Goal: Task Accomplishment & Management: Manage account settings

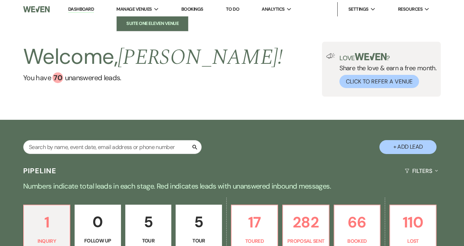
click at [144, 23] on li "Suite One Eleven Venue" at bounding box center [152, 23] width 64 height 7
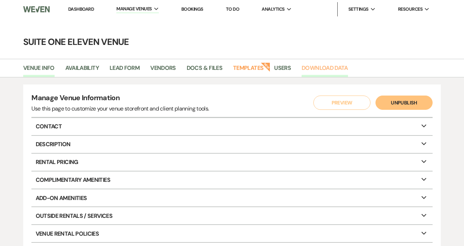
click at [337, 67] on link "Download Data" at bounding box center [324, 70] width 46 height 14
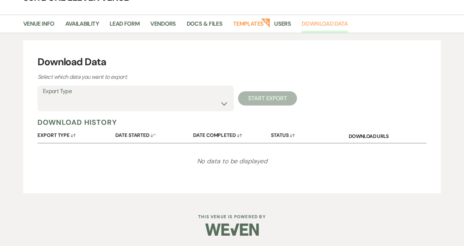
scroll to position [9, 0]
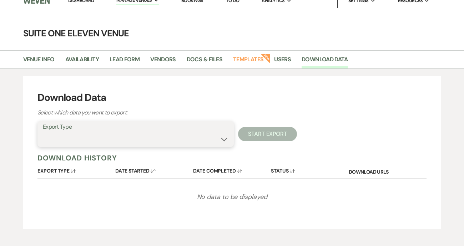
click at [224, 139] on select "Availability Calendar Information Category Templates Contacts Information Event…" at bounding box center [135, 139] width 185 height 14
click at [43, 132] on select "Availability Calendar Information Category Templates Contacts Information Event…" at bounding box center [135, 139] width 185 height 14
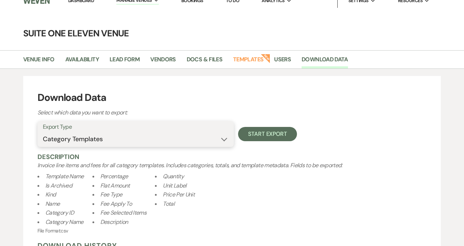
click at [223, 139] on select "Availability Calendar Information Category Templates Contacts Information Event…" at bounding box center [135, 139] width 185 height 14
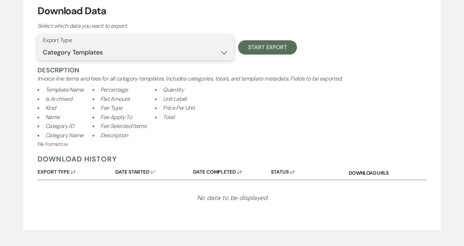
scroll to position [116, 0]
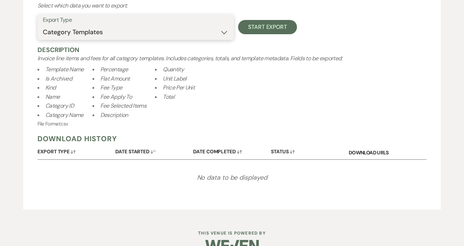
click at [225, 30] on select "Availability Calendar Information Category Templates Contacts Information Event…" at bounding box center [135, 32] width 185 height 14
click at [43, 25] on select "Availability Calendar Information Category Templates Contacts Information Event…" at bounding box center [135, 32] width 185 height 14
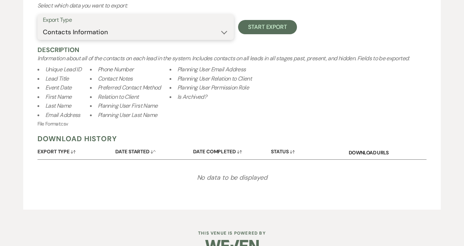
click at [224, 31] on select "Availability Calendar Information Category Templates Contacts Information Event…" at bounding box center [135, 32] width 185 height 14
click at [43, 25] on select "Availability Calendar Information Category Templates Contacts Information Event…" at bounding box center [135, 32] width 185 height 14
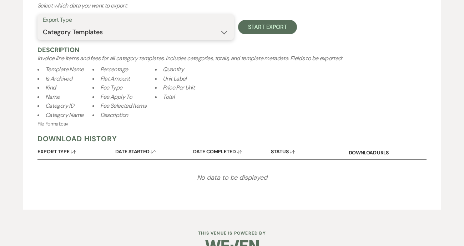
click at [226, 31] on select "Availability Calendar Information Category Templates Contacts Information Event…" at bounding box center [135, 32] width 185 height 14
click at [43, 25] on select "Availability Calendar Information Category Templates Contacts Information Event…" at bounding box center [135, 32] width 185 height 14
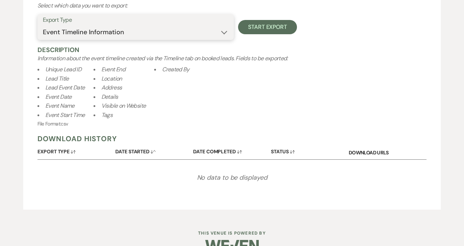
click at [225, 32] on select "Availability Calendar Information Category Templates Contacts Information Event…" at bounding box center [135, 32] width 185 height 14
click at [43, 39] on select "Availability Calendar Information Category Templates Contacts Information Event…" at bounding box center [135, 32] width 185 height 14
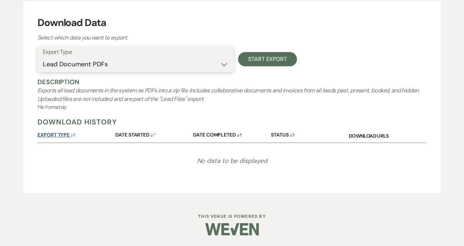
scroll to position [83, 0]
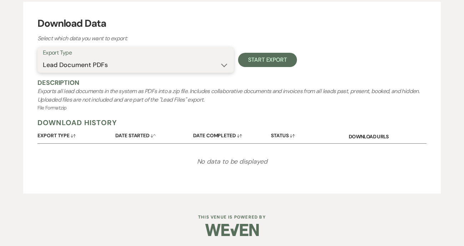
click at [222, 65] on select "Availability Calendar Information Category Templates Contacts Information Event…" at bounding box center [135, 65] width 185 height 14
click at [43, 58] on select "Availability Calendar Information Category Templates Contacts Information Event…" at bounding box center [135, 65] width 185 height 14
click at [222, 67] on select "Availability Calendar Information Category Templates Contacts Information Event…" at bounding box center [135, 65] width 185 height 14
click at [43, 58] on select "Availability Calendar Information Category Templates Contacts Information Event…" at bounding box center [135, 65] width 185 height 14
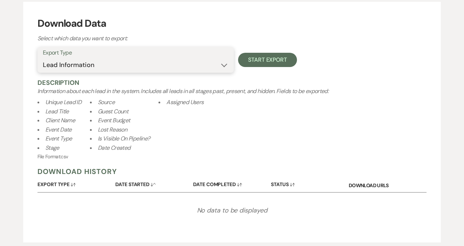
scroll to position [116, 0]
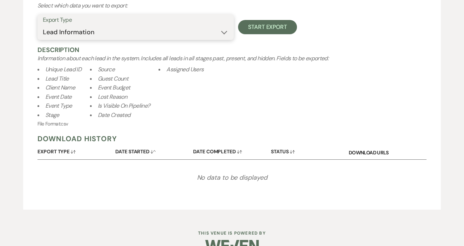
click at [224, 34] on select "Availability Calendar Information Category Templates Contacts Information Event…" at bounding box center [135, 32] width 185 height 14
click at [43, 25] on select "Availability Calendar Information Category Templates Contacts Information Event…" at bounding box center [135, 32] width 185 height 14
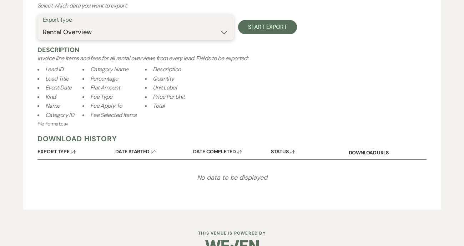
click at [225, 31] on select "Availability Calendar Information Category Templates Contacts Information Event…" at bounding box center [135, 32] width 185 height 14
click at [43, 25] on select "Availability Calendar Information Category Templates Contacts Information Event…" at bounding box center [135, 32] width 185 height 14
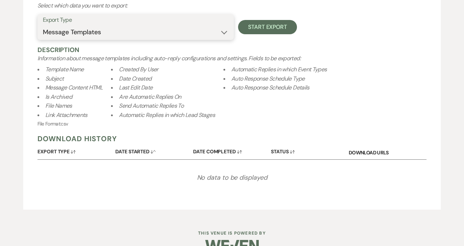
click at [221, 30] on select "Availability Calendar Information Category Templates Contacts Information Event…" at bounding box center [135, 32] width 185 height 14
click at [43, 25] on select "Availability Calendar Information Category Templates Contacts Information Event…" at bounding box center [135, 32] width 185 height 14
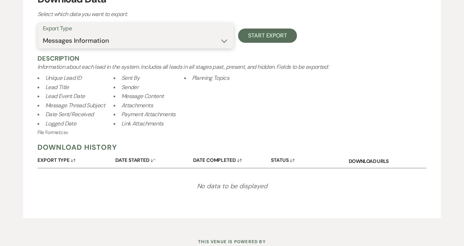
scroll to position [96, 0]
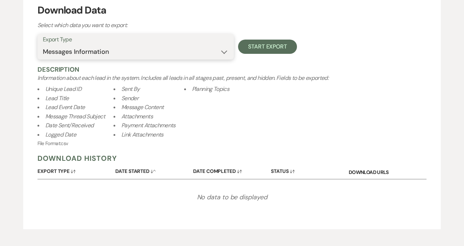
click at [224, 52] on select "Availability Calendar Information Category Templates Contacts Information Event…" at bounding box center [135, 52] width 185 height 14
click at [43, 57] on select "Availability Calendar Information Category Templates Contacts Information Event…" at bounding box center [135, 52] width 185 height 14
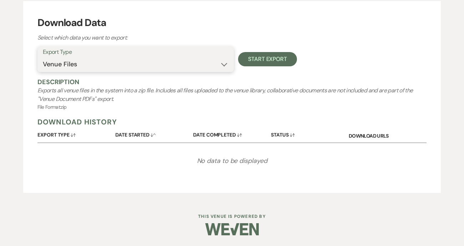
scroll to position [83, 0]
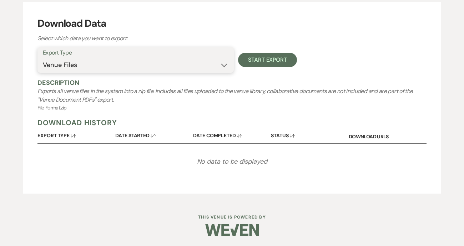
click at [224, 63] on select "Availability Calendar Information Category Templates Contacts Information Event…" at bounding box center [135, 65] width 185 height 14
click at [186, 67] on select "Availability Calendar Information Category Templates Contacts Information Event…" at bounding box center [135, 65] width 185 height 14
click at [224, 66] on select "Availability Calendar Information Category Templates Contacts Information Event…" at bounding box center [135, 65] width 185 height 14
select select "rentalOverviewTemplates"
click at [43, 58] on select "Availability Calendar Information Category Templates Contacts Information Event…" at bounding box center [135, 65] width 185 height 14
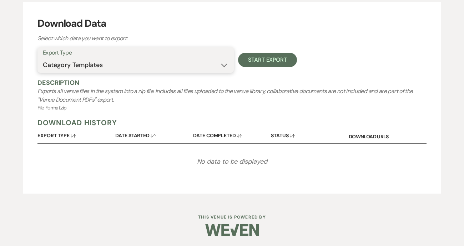
scroll to position [96, 0]
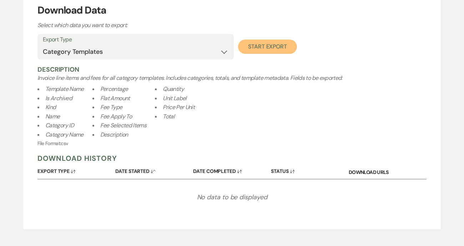
click at [255, 47] on button "Start Export" at bounding box center [267, 47] width 59 height 14
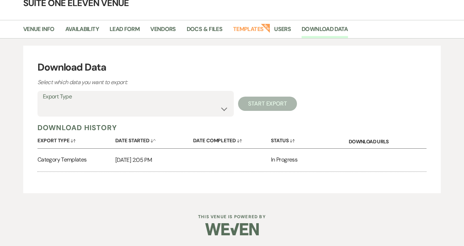
scroll to position [39, 0]
click at [358, 158] on link "Download" at bounding box center [360, 159] width 24 height 7
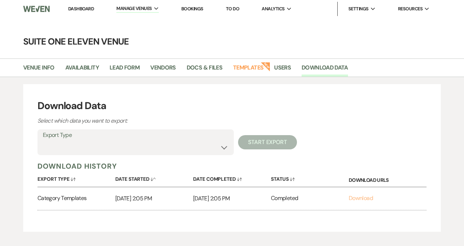
scroll to position [0, 0]
click at [225, 147] on select "Availability Calendar Information Category Templates Contacts Information Event…" at bounding box center [135, 148] width 185 height 14
select select "contactsInfo"
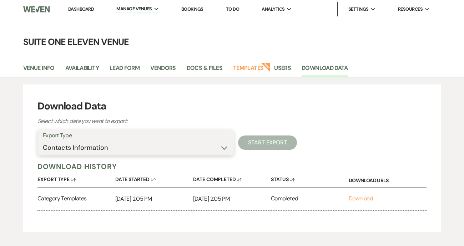
click at [43, 141] on select "Availability Calendar Information Category Templates Contacts Information Event…" at bounding box center [135, 148] width 185 height 14
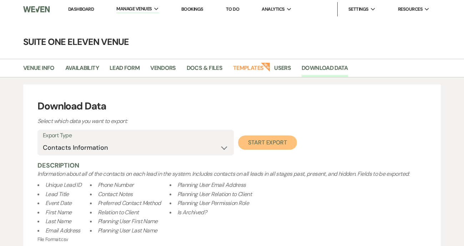
click at [272, 140] on button "Start Export" at bounding box center [267, 142] width 59 height 14
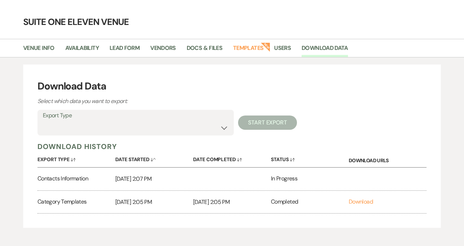
scroll to position [36, 0]
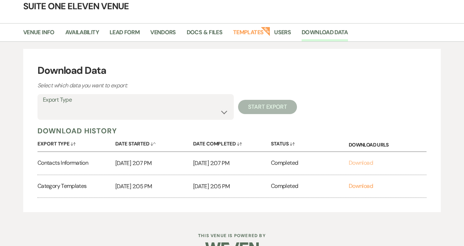
click at [365, 162] on link "Download" at bounding box center [360, 162] width 24 height 7
click at [224, 111] on select "Availability Calendar Information Category Templates Contacts Information Event…" at bounding box center [135, 112] width 185 height 14
select select "timelineInfo"
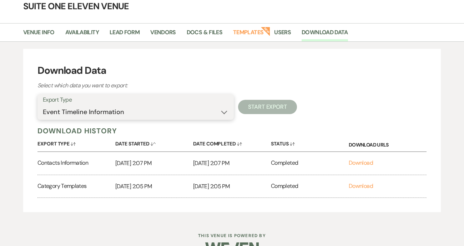
click at [43, 105] on select "Availability Calendar Information Category Templates Contacts Information Event…" at bounding box center [135, 112] width 185 height 14
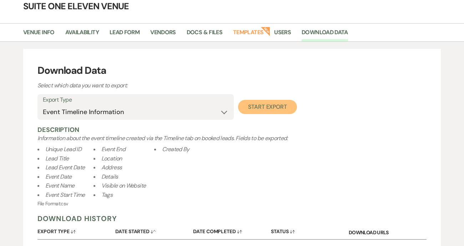
click at [260, 106] on button "Start Export" at bounding box center [267, 107] width 59 height 14
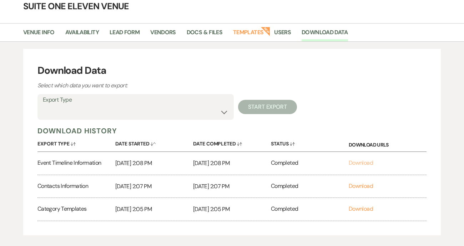
click at [362, 161] on link "Download" at bounding box center [360, 162] width 24 height 7
click at [226, 113] on select "Availability Calendar Information Category Templates Contacts Information Event…" at bounding box center [135, 112] width 185 height 14
select select "leadDocumentsZip"
click at [43, 105] on select "Availability Calendar Information Category Templates Contacts Information Event…" at bounding box center [135, 112] width 185 height 14
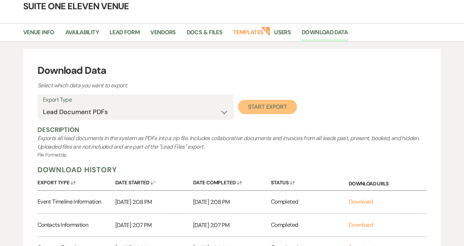
click at [275, 105] on button "Start Export" at bounding box center [267, 107] width 59 height 14
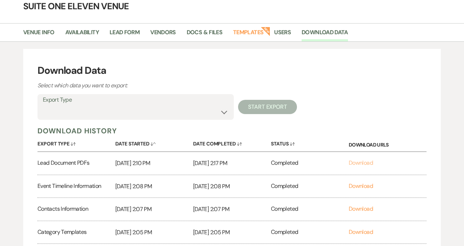
click at [361, 162] on link "Download" at bounding box center [360, 162] width 24 height 7
click at [225, 113] on select "Availability Calendar Information Category Templates Contacts Information Event…" at bounding box center [135, 112] width 185 height 14
select select "leadDocsAndFilesMetadata"
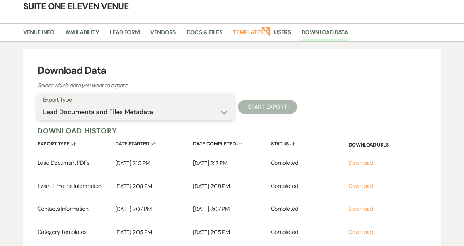
click at [43, 105] on select "Availability Calendar Information Category Templates Contacts Information Event…" at bounding box center [135, 112] width 185 height 14
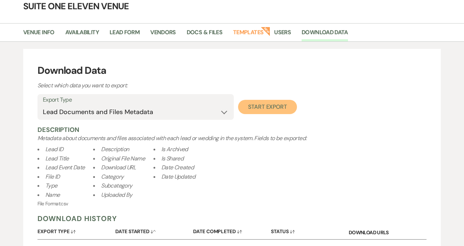
click at [274, 107] on button "Start Export" at bounding box center [267, 107] width 59 height 14
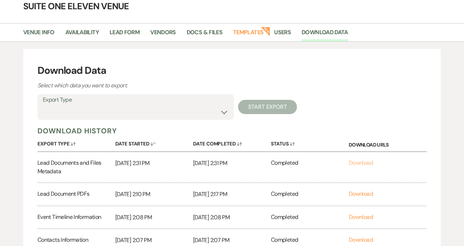
click at [356, 161] on link "Download" at bounding box center [360, 162] width 24 height 7
click at [223, 111] on select "Availability Calendar Information Category Templates Contacts Information Event…" at bounding box center [135, 112] width 185 height 14
select select "leadFilesZip"
click at [43, 105] on select "Availability Calendar Information Category Templates Contacts Information Event…" at bounding box center [135, 112] width 185 height 14
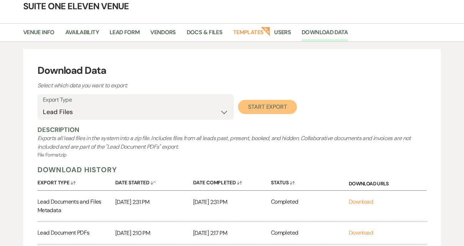
click at [252, 105] on button "Start Export" at bounding box center [267, 107] width 59 height 14
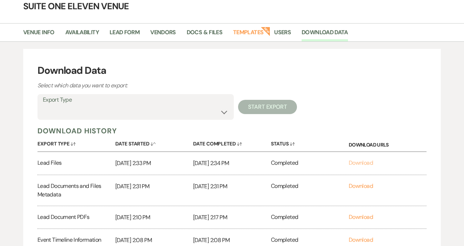
click at [362, 163] on link "Download" at bounding box center [360, 162] width 24 height 7
click at [224, 111] on select "Availability Calendar Information Category Templates Contacts Information Event…" at bounding box center [135, 112] width 185 height 14
select select "leadInfo"
click at [43, 105] on select "Availability Calendar Information Category Templates Contacts Information Event…" at bounding box center [135, 112] width 185 height 14
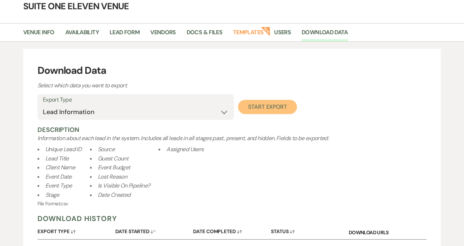
click at [261, 106] on button "Start Export" at bounding box center [267, 107] width 59 height 14
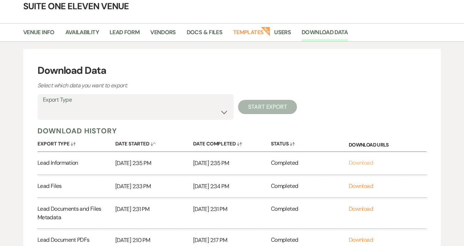
click at [362, 162] on link "Download" at bounding box center [360, 162] width 24 height 7
click at [223, 111] on select "Availability Calendar Information Category Templates Contacts Information Event…" at bounding box center [135, 112] width 185 height 14
select select "venueDocsAndFilesMetadata"
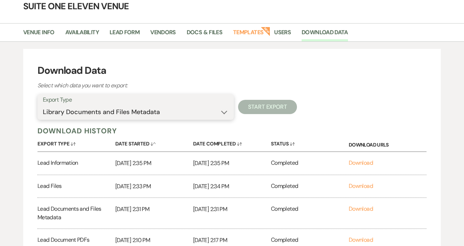
click at [43, 105] on select "Availability Calendar Information Category Templates Contacts Information Event…" at bounding box center [135, 112] width 185 height 14
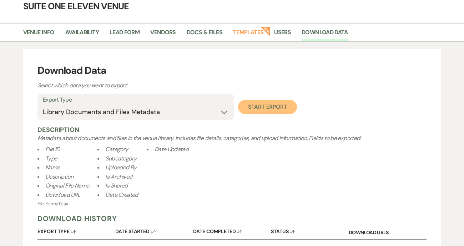
click at [258, 105] on button "Start Export" at bounding box center [267, 107] width 59 height 14
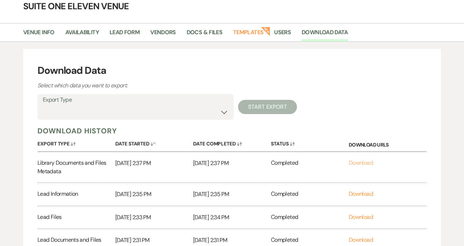
click at [358, 164] on link "Download" at bounding box center [360, 162] width 24 height 7
click at [223, 111] on select "Availability Calendar Information Category Templates Contacts Information Event…" at bounding box center [135, 112] width 185 height 14
select select "messageTemplates"
click at [43, 105] on select "Availability Calendar Information Category Templates Contacts Information Event…" at bounding box center [135, 112] width 185 height 14
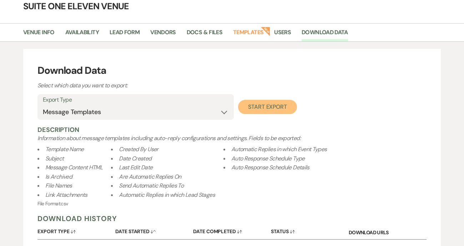
click at [274, 103] on button "Start Export" at bounding box center [267, 107] width 59 height 14
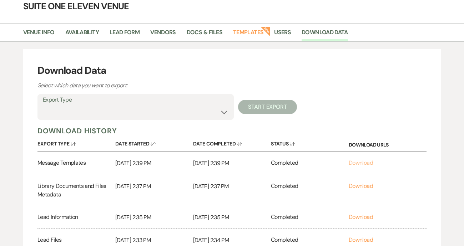
click at [355, 162] on link "Download" at bounding box center [360, 162] width 24 height 7
click at [224, 111] on select "Availability Calendar Information Category Templates Contacts Information Event…" at bounding box center [135, 112] width 185 height 14
select select "messagesInfo"
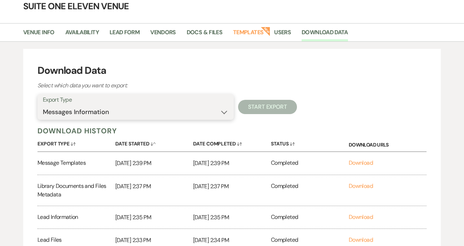
click at [43, 105] on select "Availability Calendar Information Category Templates Contacts Information Event…" at bounding box center [135, 112] width 185 height 14
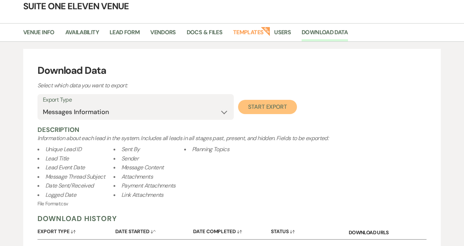
click at [274, 104] on button "Start Export" at bounding box center [267, 107] width 59 height 14
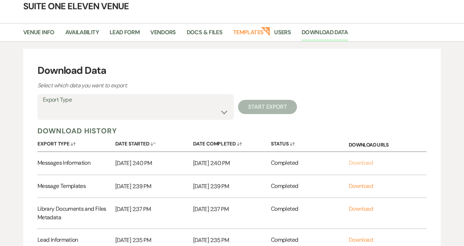
click at [354, 161] on link "Download" at bounding box center [360, 162] width 24 height 7
click at [223, 112] on select "Availability Calendar Information Category Templates Contacts Information Event…" at bounding box center [135, 112] width 185 height 14
select select "paymentInfo"
click at [43, 105] on select "Availability Calendar Information Category Templates Contacts Information Event…" at bounding box center [135, 112] width 185 height 14
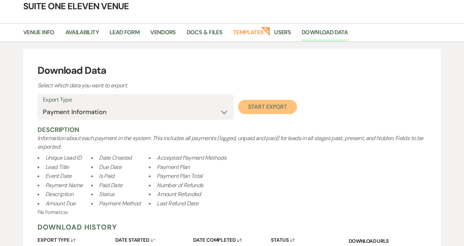
click at [282, 108] on button "Start Export" at bounding box center [267, 107] width 59 height 14
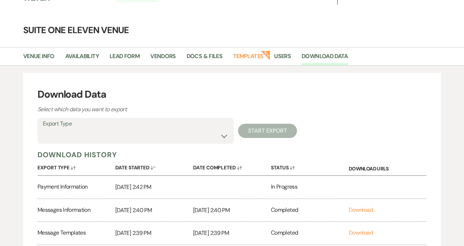
scroll to position [0, 0]
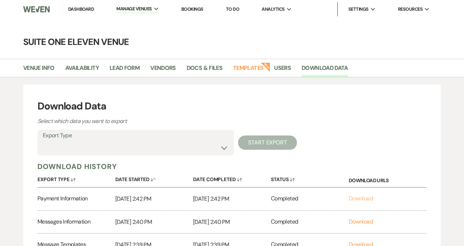
click at [362, 198] on link "Download" at bounding box center [360, 198] width 24 height 7
click at [222, 147] on select "Availability Calendar Information Category Templates Contacts Information Event…" at bounding box center [135, 148] width 185 height 14
select select "paymentPlanTemplates"
click at [43, 141] on select "Availability Calendar Information Category Templates Contacts Information Event…" at bounding box center [135, 148] width 185 height 14
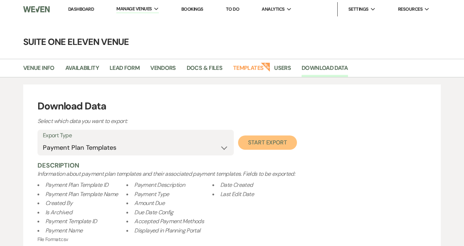
click at [250, 145] on button "Start Export" at bounding box center [267, 142] width 59 height 14
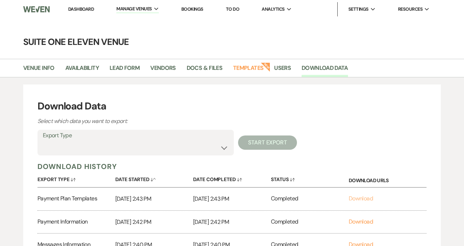
click at [357, 196] on link "Download" at bounding box center [360, 198] width 24 height 7
click at [222, 148] on select "Availability Calendar Information Category Templates Contacts Information Event…" at bounding box center [135, 148] width 185 height 14
select select "rentalOverview"
click at [43, 141] on select "Availability Calendar Information Category Templates Contacts Information Event…" at bounding box center [135, 148] width 185 height 14
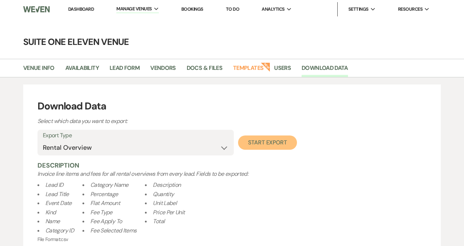
click at [264, 141] on button "Start Export" at bounding box center [267, 142] width 59 height 14
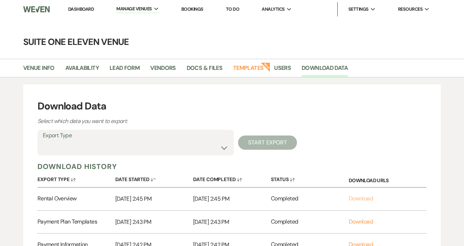
click at [360, 198] on link "Download" at bounding box center [360, 198] width 24 height 7
click at [226, 148] on select "Availability Calendar Information Category Templates Contacts Information Event…" at bounding box center [135, 148] width 185 height 14
select select "taskListTemplateInfo"
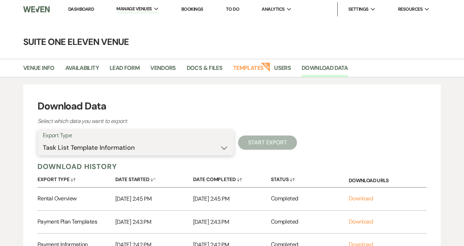
click at [43, 141] on select "Availability Calendar Information Category Templates Contacts Information Event…" at bounding box center [135, 148] width 185 height 14
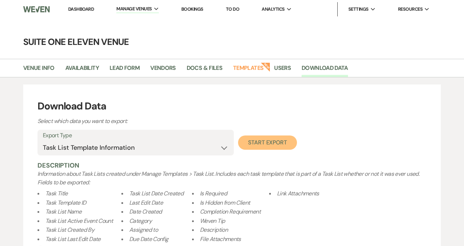
click at [265, 141] on button "Start Export" at bounding box center [267, 142] width 59 height 14
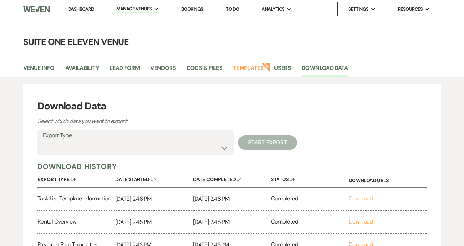
click at [362, 196] on link "Download" at bounding box center [360, 198] width 24 height 7
click at [225, 147] on select "Availability Calendar Information Category Templates Contacts Information Event…" at bounding box center [135, 148] width 185 height 14
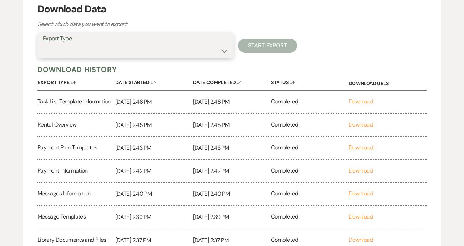
scroll to position [97, 0]
click at [222, 52] on select "Availability Calendar Information Category Templates Contacts Information Event…" at bounding box center [135, 51] width 185 height 14
select select "venueDocumentsZip"
click at [43, 44] on select "Availability Calendar Information Category Templates Contacts Information Event…" at bounding box center [135, 51] width 185 height 14
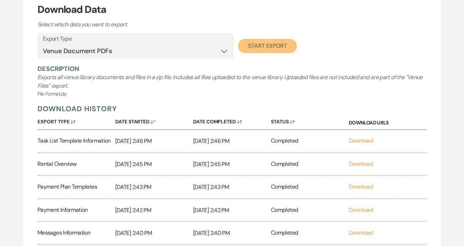
click at [284, 45] on button "Start Export" at bounding box center [267, 46] width 59 height 14
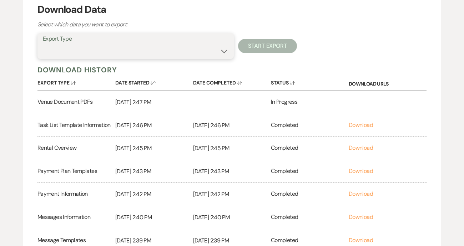
click at [224, 54] on select "Availability Calendar Information Category Templates Contacts Information Event…" at bounding box center [135, 51] width 185 height 14
select select "venueFilesZip"
click at [43, 44] on select "Availability Calendar Information Category Templates Contacts Information Event…" at bounding box center [135, 51] width 185 height 14
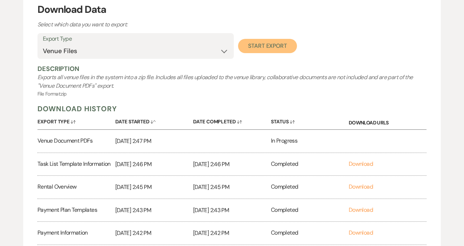
click at [259, 42] on button "Start Export" at bounding box center [267, 46] width 59 height 14
select select
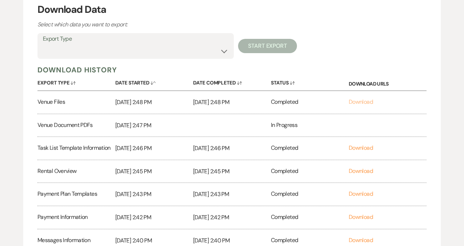
click at [356, 100] on link "Download" at bounding box center [360, 101] width 24 height 7
click at [225, 50] on select "Availability Calendar Information Category Templates Contacts Information Event…" at bounding box center [135, 51] width 185 height 14
click at [351, 44] on div "Export Type Availability Calendar Information Category Templates Contacts Infor…" at bounding box center [231, 46] width 389 height 26
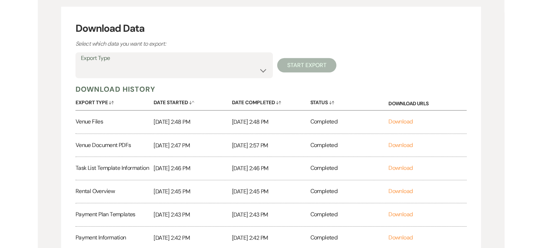
scroll to position [61, 0]
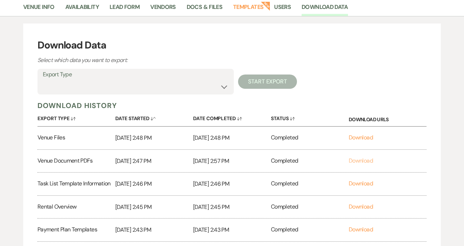
click at [369, 160] on link "Download" at bounding box center [360, 160] width 24 height 7
click at [223, 88] on select "Availability Calendar Information Category Templates Contacts Information Event…" at bounding box center [135, 87] width 185 height 14
click at [207, 42] on h3 "Download Data" at bounding box center [231, 45] width 389 height 15
